Goal: Find contact information: Find contact information

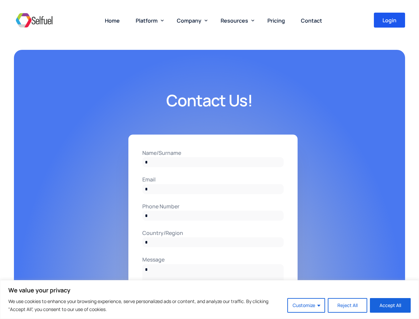
click at [209, 159] on input "Name/Surname" at bounding box center [212, 162] width 141 height 10
click at [307, 305] on button "Customize" at bounding box center [306, 305] width 38 height 15
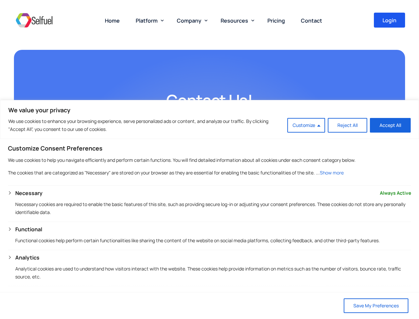
click at [148, 20] on span "Platform" at bounding box center [147, 20] width 22 height 7
click at [191, 20] on span "Company" at bounding box center [189, 20] width 25 height 7
click at [236, 20] on span "Resources" at bounding box center [235, 20] width 28 height 7
